Goal: Complete application form

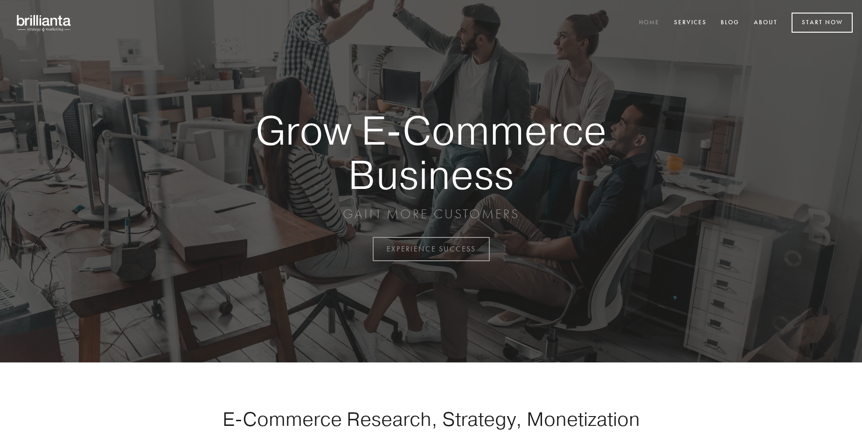
scroll to position [2445, 0]
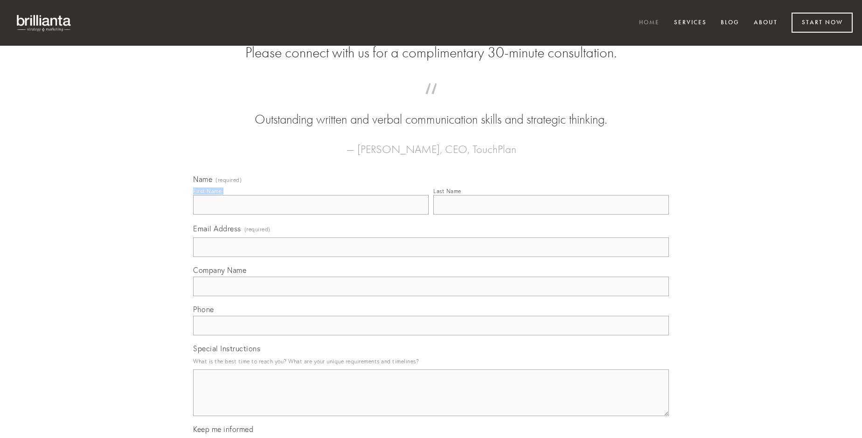
type input "[PERSON_NAME]"
click at [551, 215] on input "Last Name" at bounding box center [551, 205] width 236 height 20
type input "[PERSON_NAME]"
click at [431, 257] on input "Email Address (required)" at bounding box center [431, 247] width 476 height 20
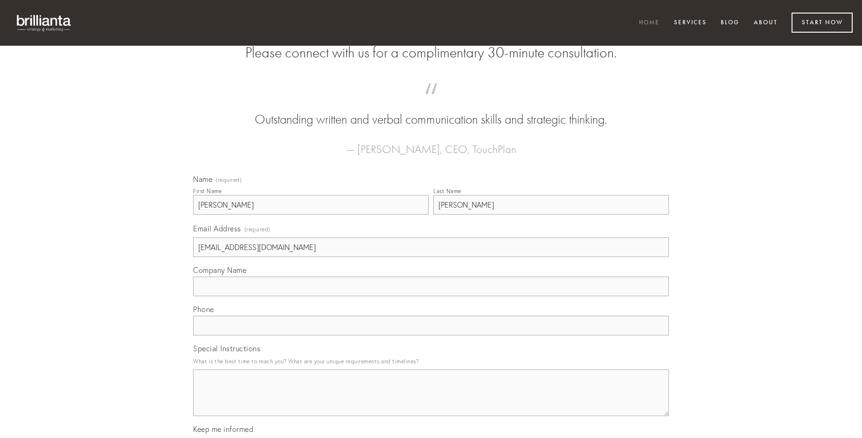
type input "[EMAIL_ADDRESS][DOMAIN_NAME]"
click at [431, 296] on input "Company Name" at bounding box center [431, 287] width 476 height 20
type input "ver"
click at [431, 335] on input "text" at bounding box center [431, 326] width 476 height 20
click at [431, 401] on textarea "Special Instructions" at bounding box center [431, 392] width 476 height 47
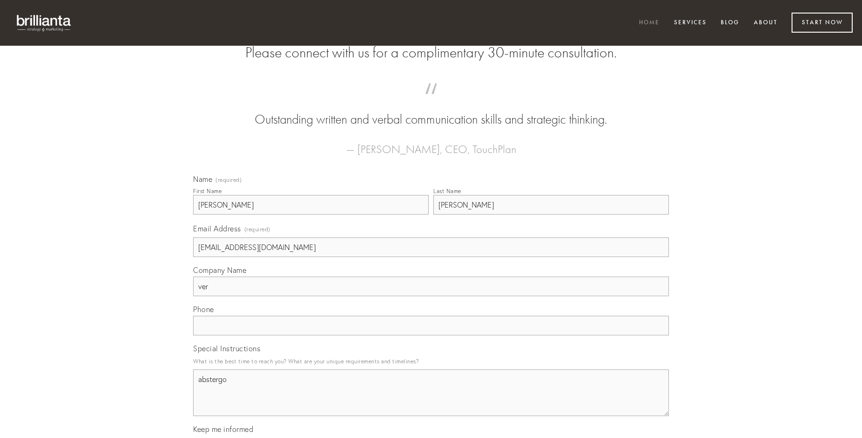
type textarea "abstergo"
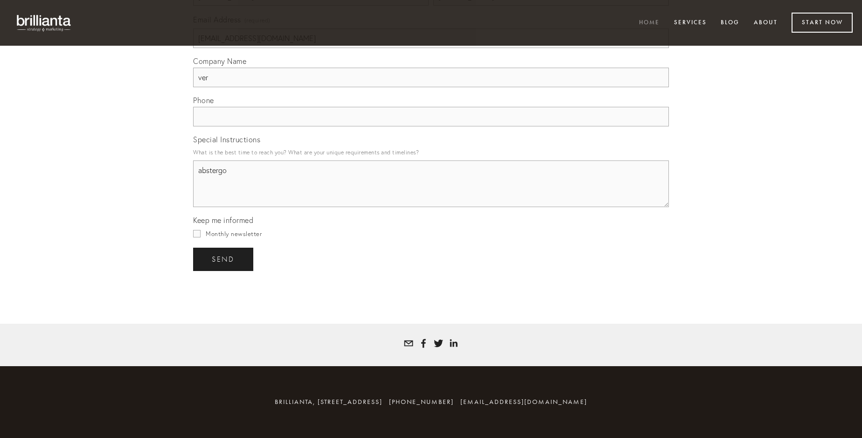
click at [224, 259] on span "send" at bounding box center [223, 259] width 23 height 8
